Goal: Information Seeking & Learning: Check status

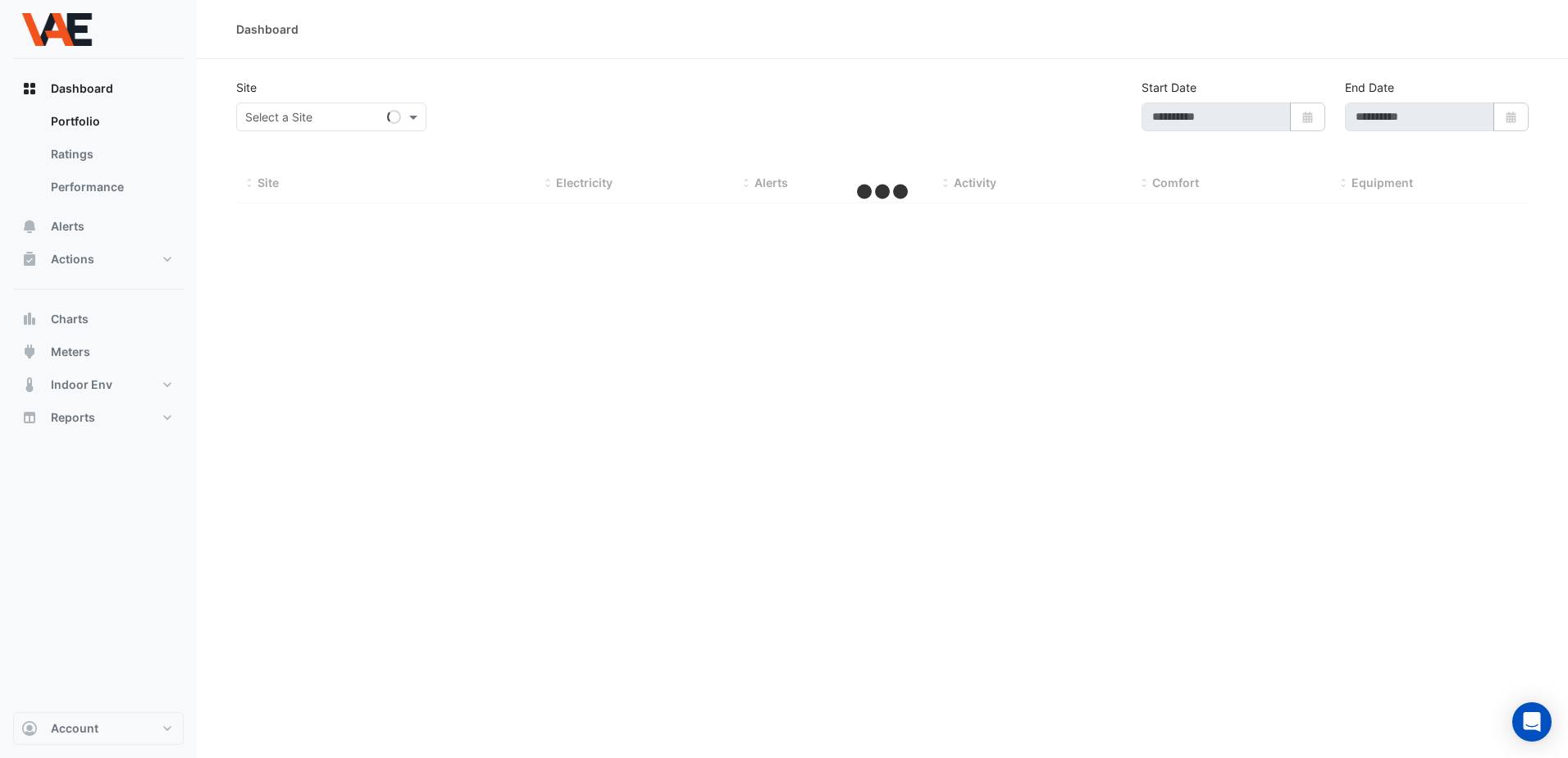
type input "**********"
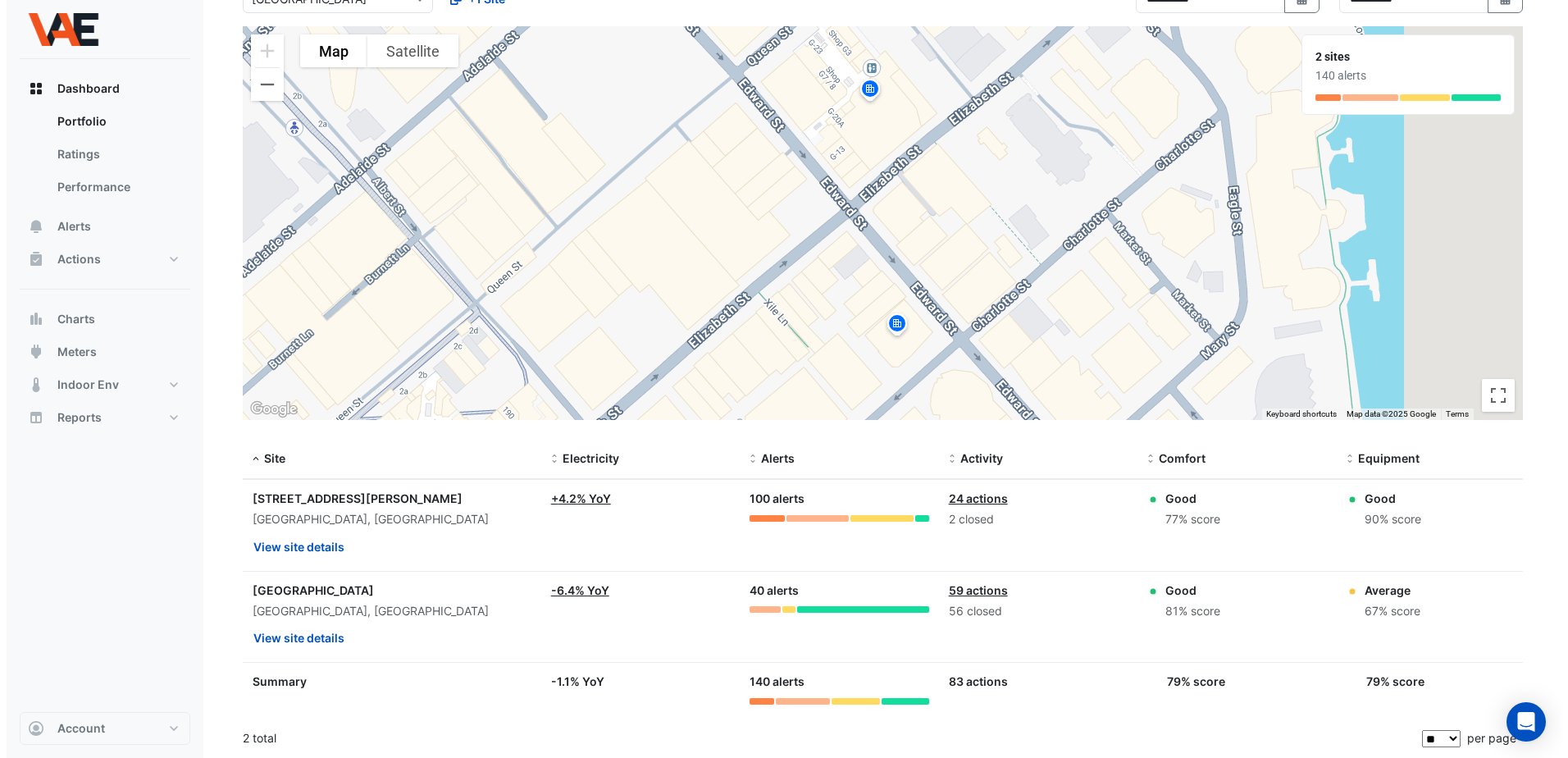
scroll to position [119, 0]
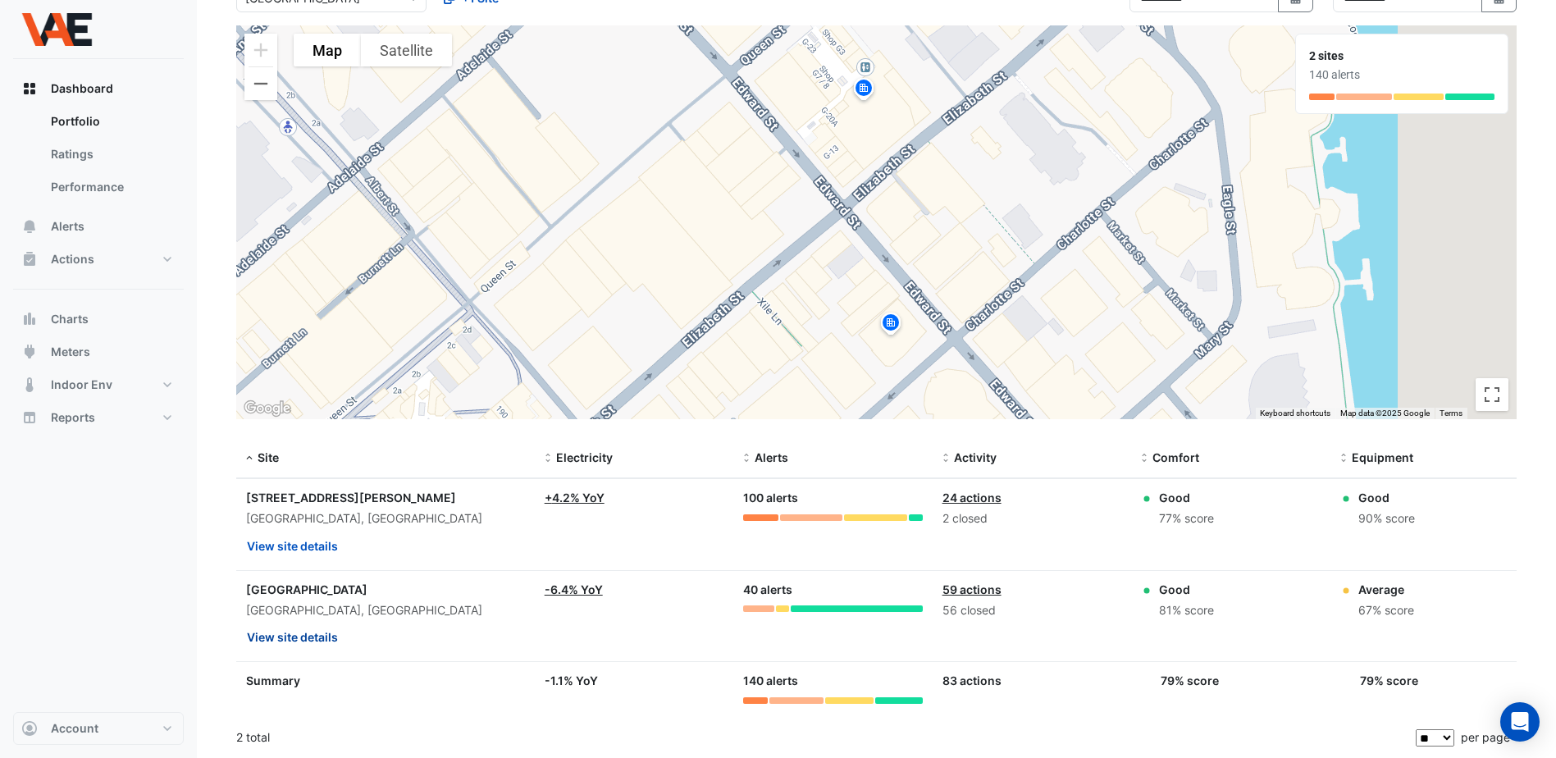
click at [312, 635] on button "View site details" at bounding box center [292, 637] width 93 height 29
click at [303, 547] on button "View site details" at bounding box center [292, 546] width 93 height 29
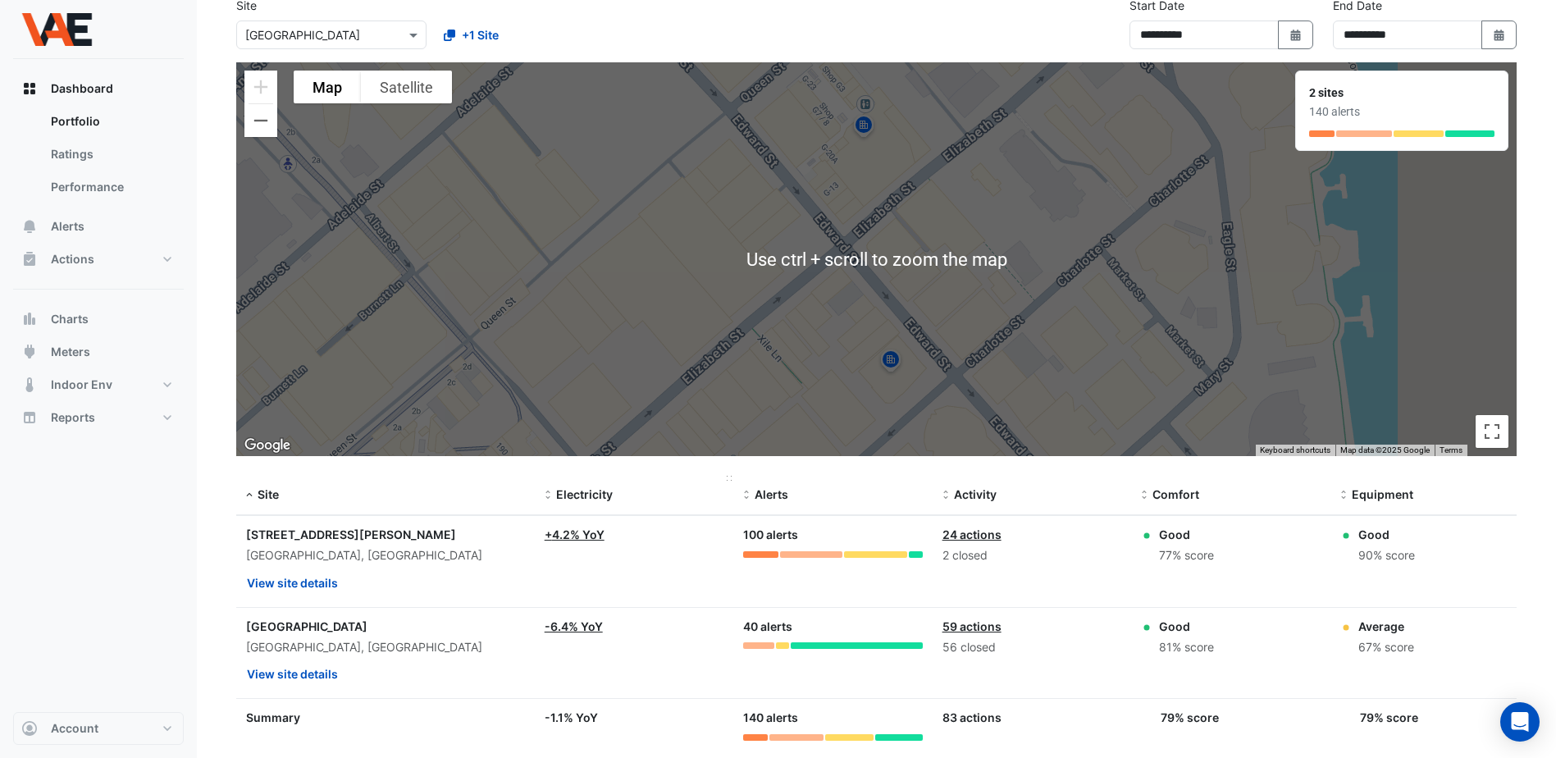
scroll to position [119, 0]
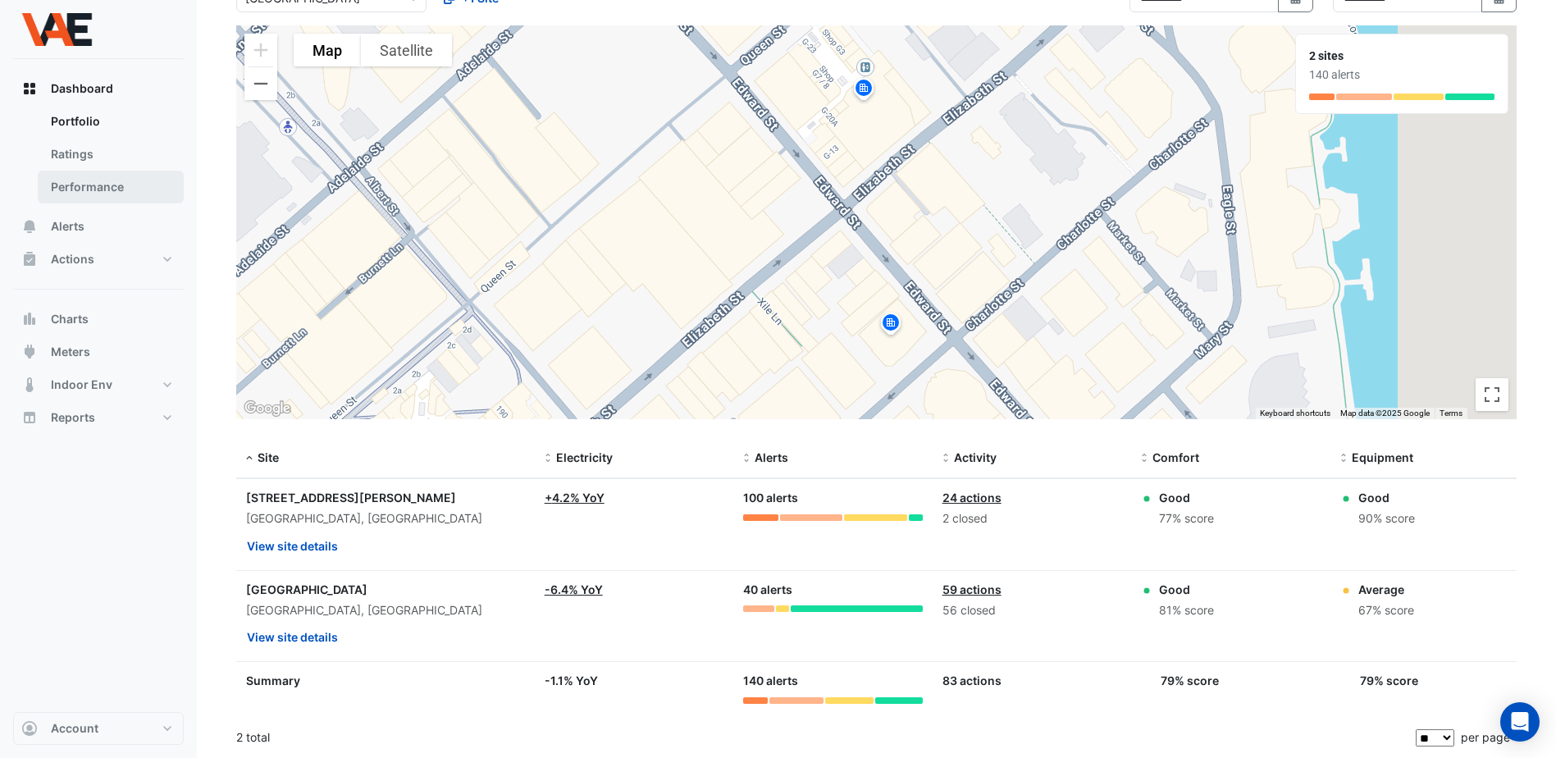
click at [71, 186] on link "Performance" at bounding box center [111, 187] width 146 height 33
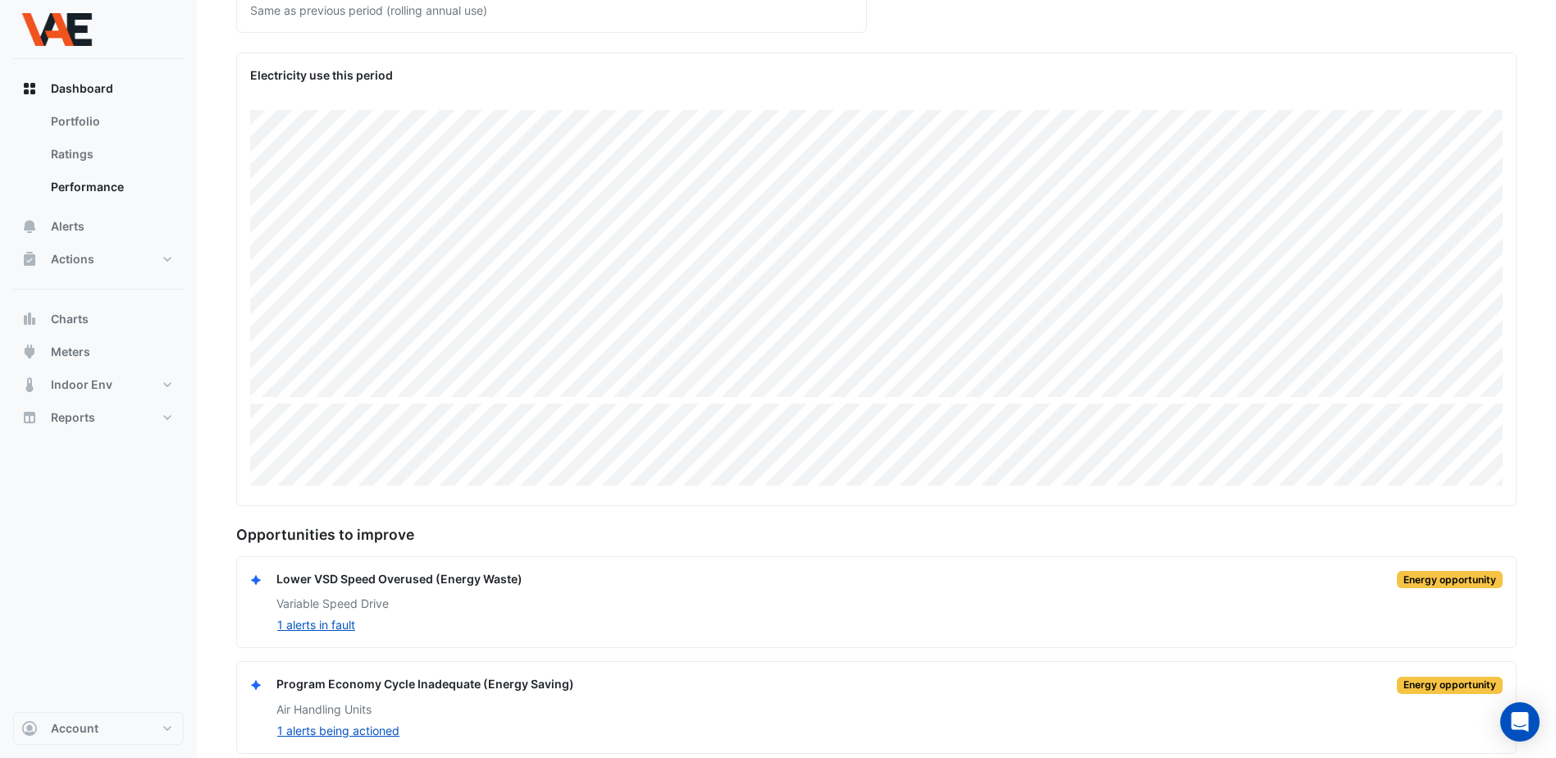
scroll to position [264, 0]
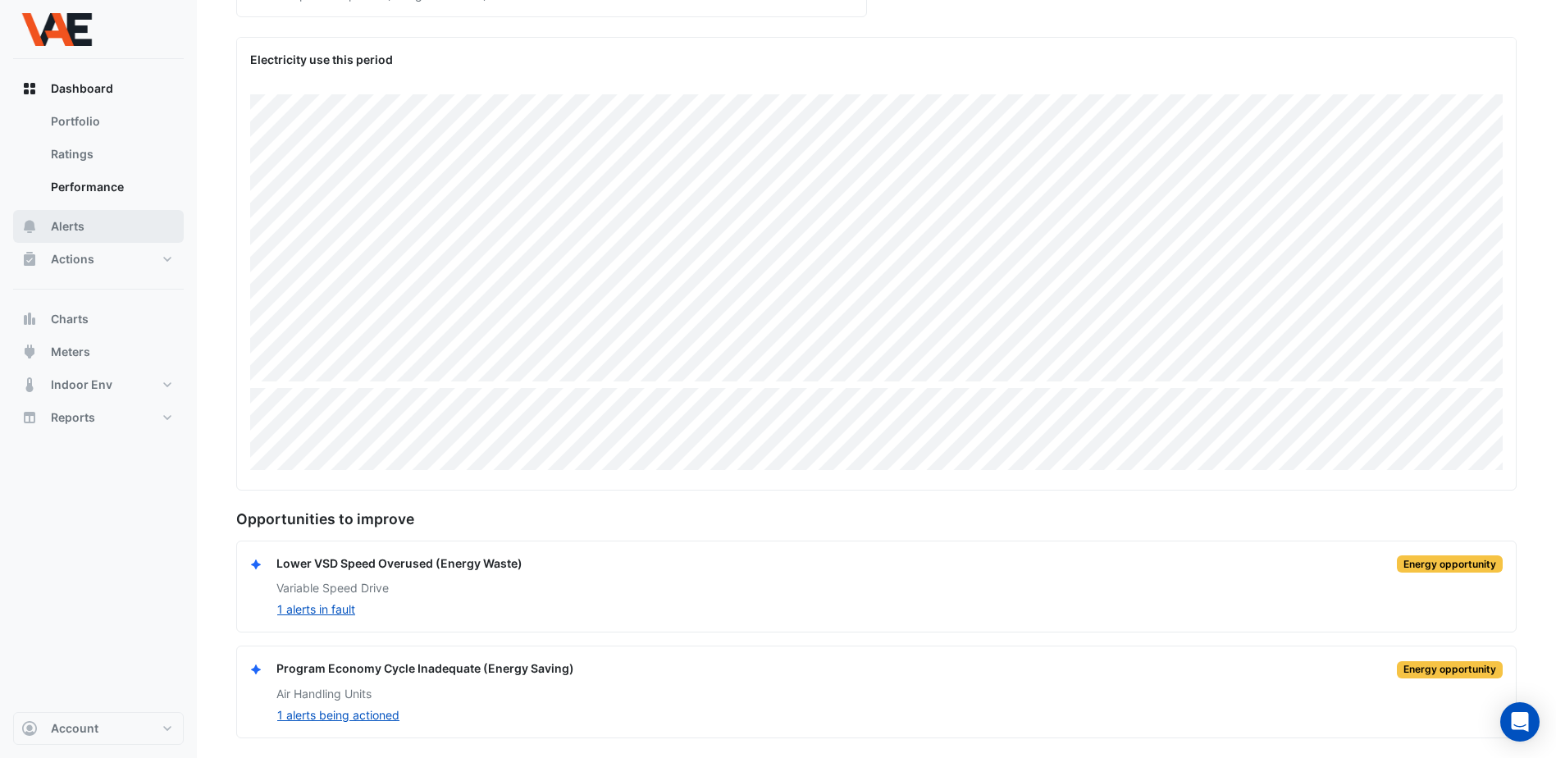
click at [84, 221] on span "Alerts" at bounding box center [68, 226] width 34 height 16
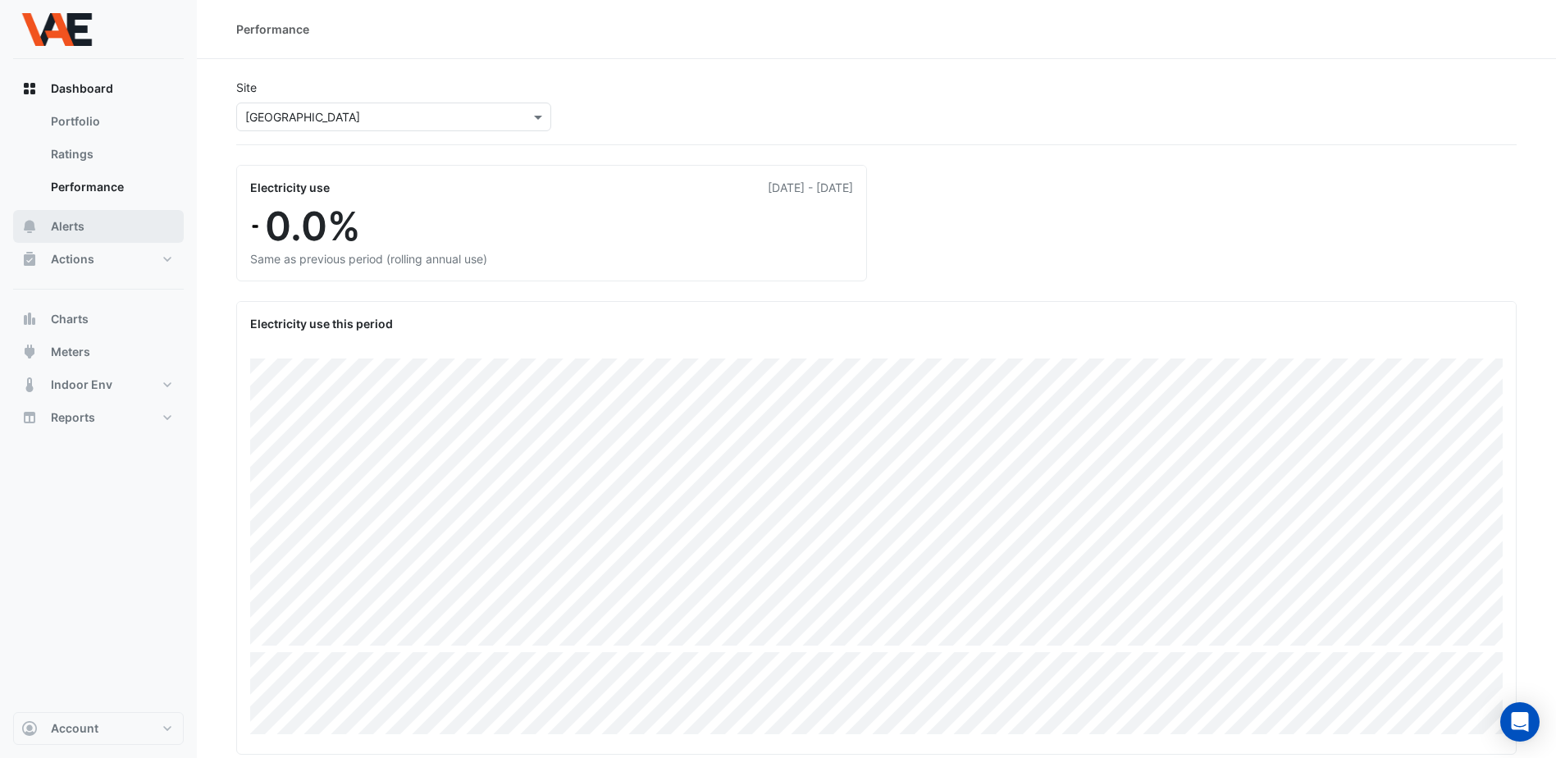
scroll to position [106, 0]
